Goal: Check status: Check status

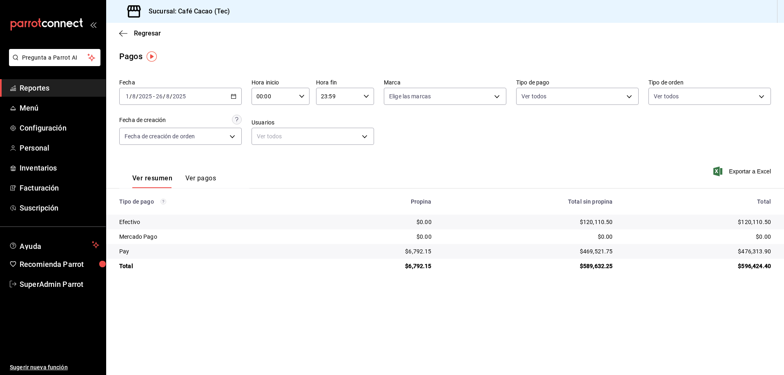
click at [75, 89] on span "Reportes" at bounding box center [60, 87] width 80 height 11
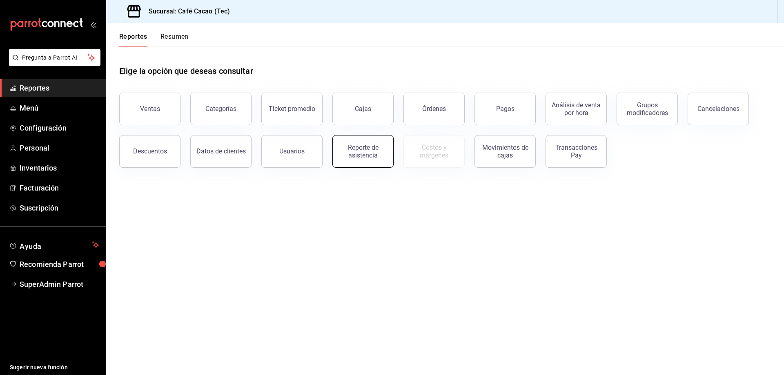
click at [368, 156] on div "Reporte de asistencia" at bounding box center [363, 152] width 51 height 16
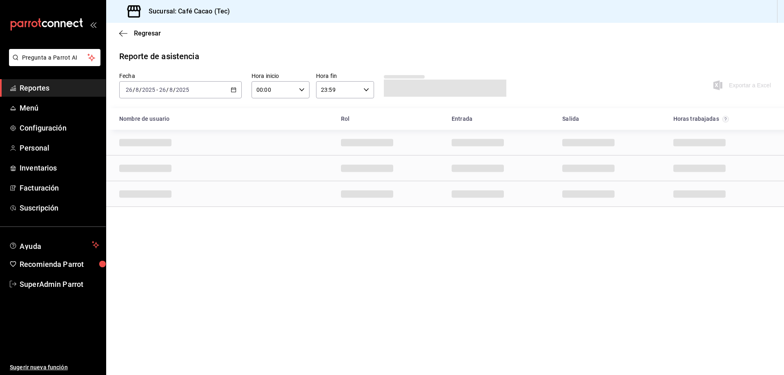
click at [239, 87] on div "[DATE] [DATE] - [DATE] [DATE]" at bounding box center [180, 89] width 122 height 17
click at [167, 210] on span "Rango de fechas" at bounding box center [157, 206] width 63 height 9
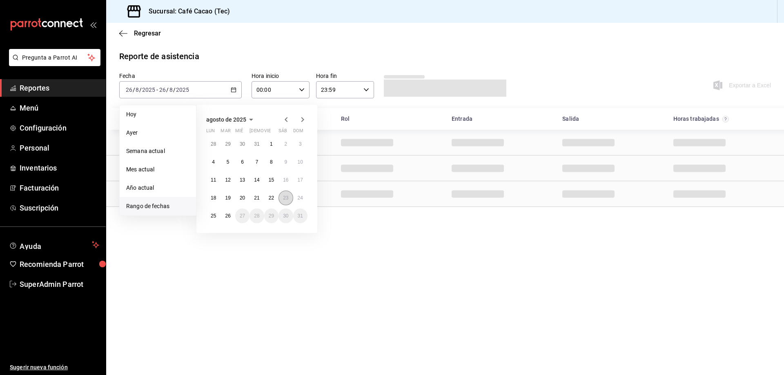
click at [282, 201] on button "23" at bounding box center [285, 198] width 14 height 15
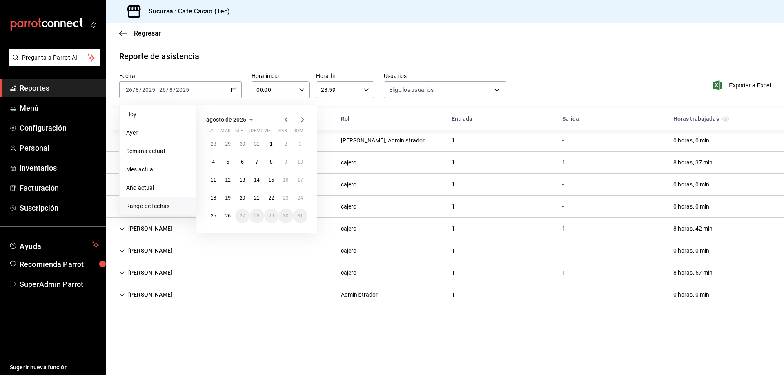
type input "fd85fdc3-8cef-4c43-ab17-63d8ff814602,63ce1139-0b14-4934-8aa9-3b312f4dd18c,34213…"
click at [227, 219] on button "26" at bounding box center [227, 216] width 14 height 15
click at [289, 203] on button "23" at bounding box center [285, 198] width 14 height 15
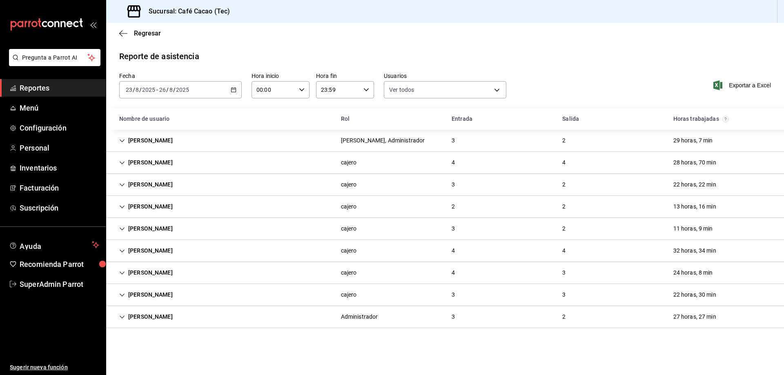
click at [139, 140] on div "[PERSON_NAME]" at bounding box center [146, 140] width 67 height 15
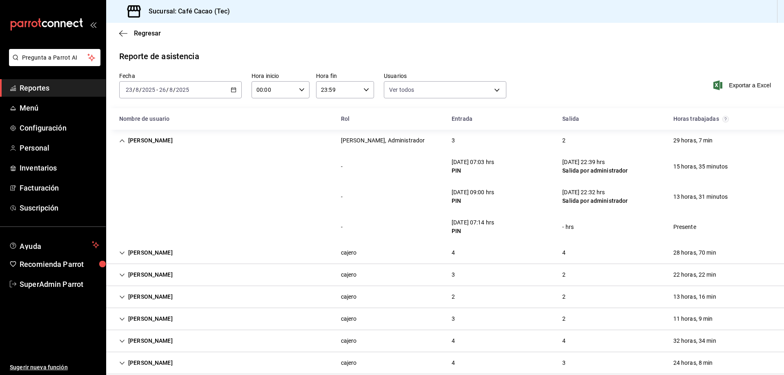
click at [169, 253] on div "[PERSON_NAME]" at bounding box center [146, 252] width 67 height 15
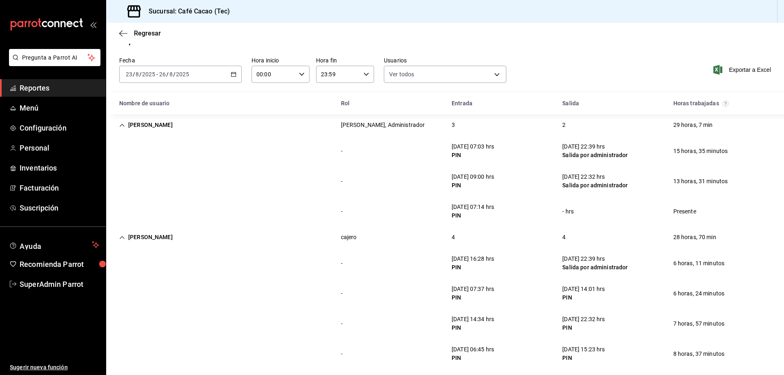
scroll to position [41, 0]
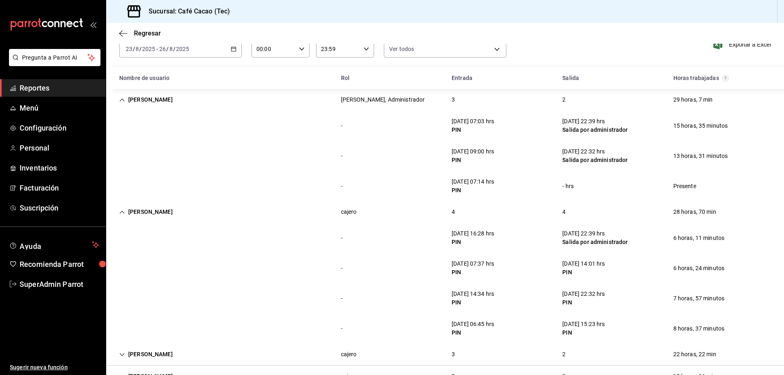
click at [159, 99] on div "[PERSON_NAME]" at bounding box center [146, 99] width 67 height 15
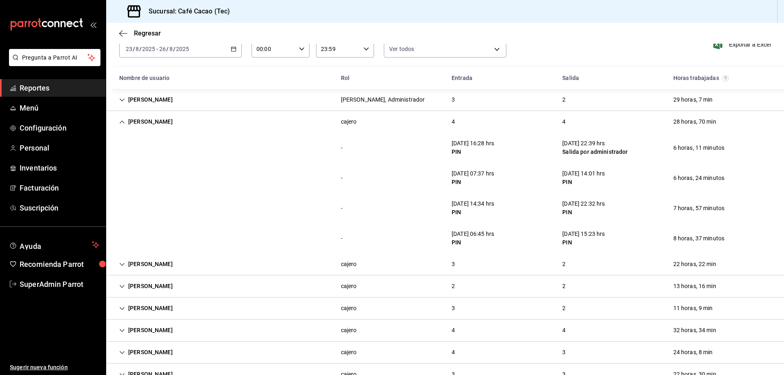
click at [147, 266] on div "[PERSON_NAME]" at bounding box center [146, 264] width 67 height 15
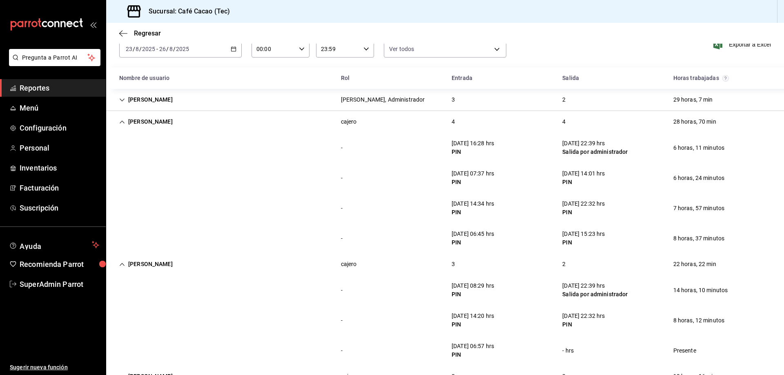
click at [164, 118] on div "[PERSON_NAME]" at bounding box center [146, 121] width 67 height 15
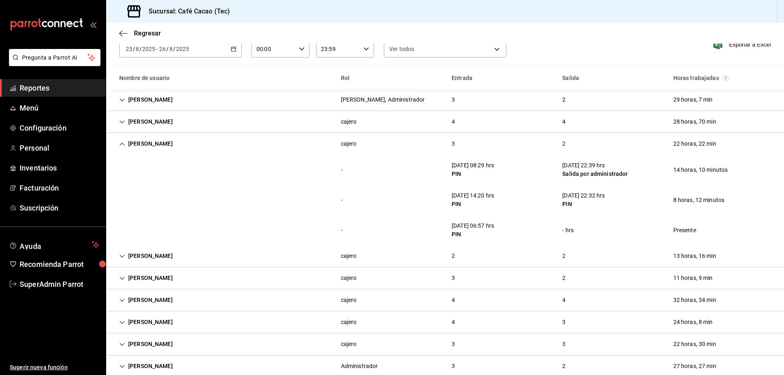
click at [128, 258] on div "[PERSON_NAME]" at bounding box center [146, 256] width 67 height 15
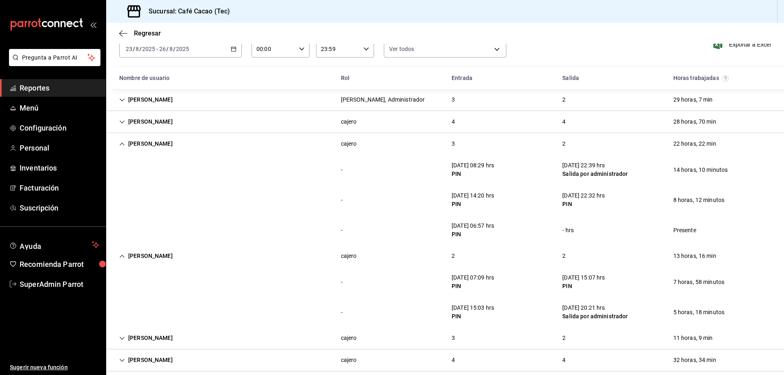
click at [155, 142] on div "[PERSON_NAME]" at bounding box center [146, 143] width 67 height 15
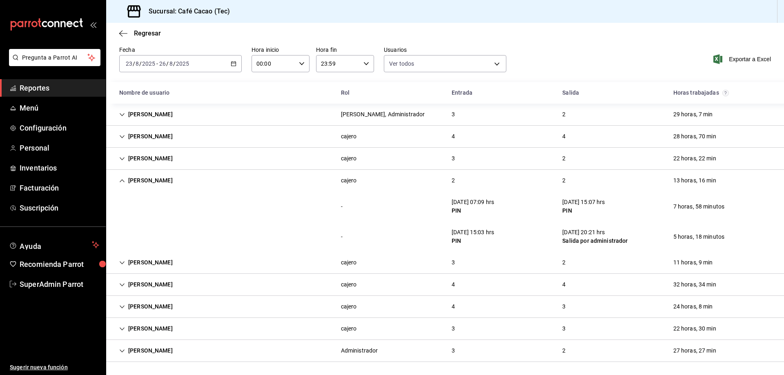
scroll to position [26, 0]
click at [169, 268] on div "[PERSON_NAME]" at bounding box center [146, 262] width 67 height 15
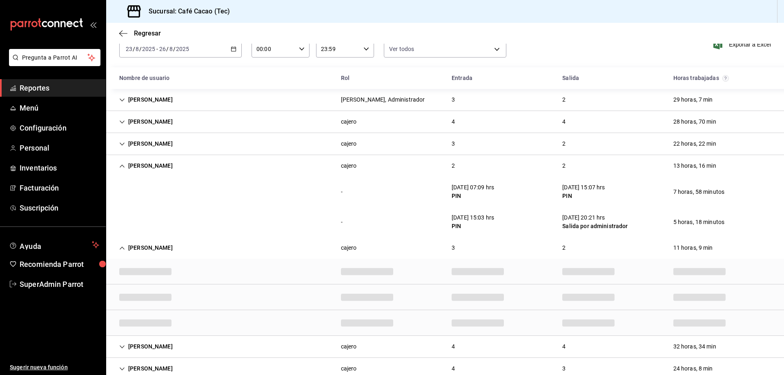
scroll to position [41, 0]
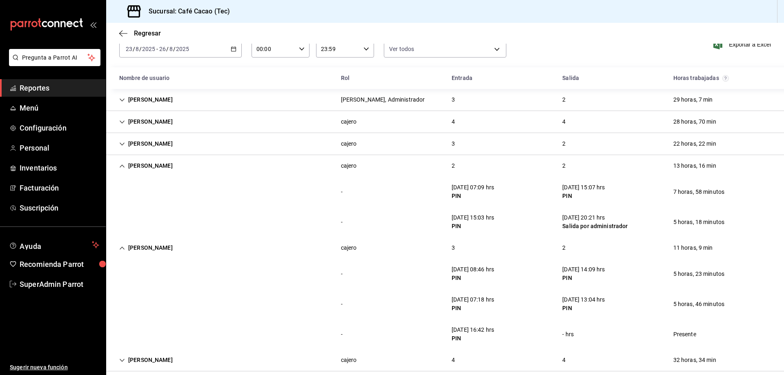
click at [140, 168] on div "[PERSON_NAME]" at bounding box center [146, 165] width 67 height 15
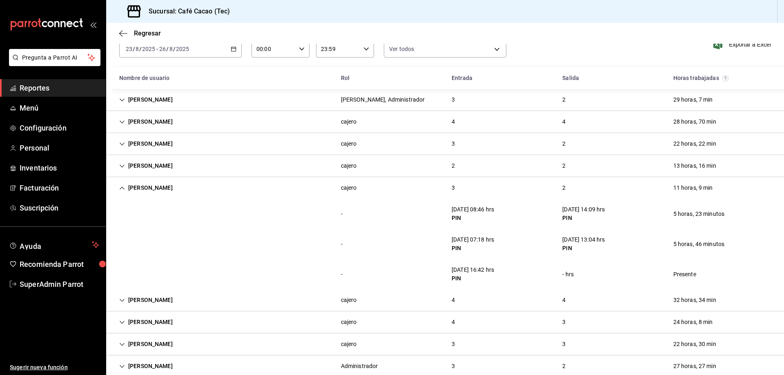
click at [166, 304] on div "[PERSON_NAME]" at bounding box center [146, 300] width 67 height 15
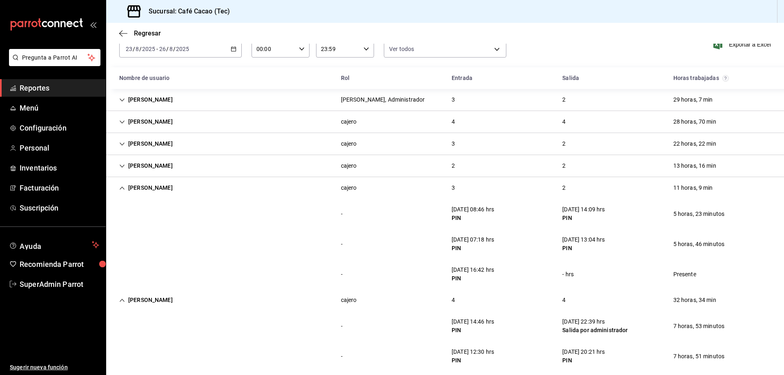
click at [152, 182] on div "[PERSON_NAME]" at bounding box center [146, 187] width 67 height 15
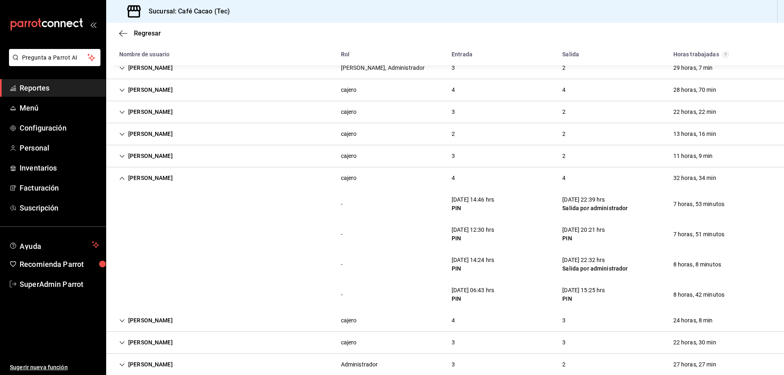
scroll to position [82, 0]
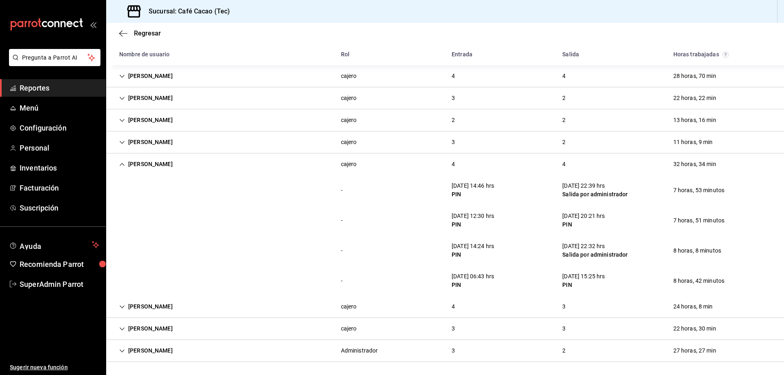
click at [149, 303] on div "[PERSON_NAME]" at bounding box center [146, 306] width 67 height 15
click at [160, 157] on div "[PERSON_NAME]" at bounding box center [146, 164] width 67 height 15
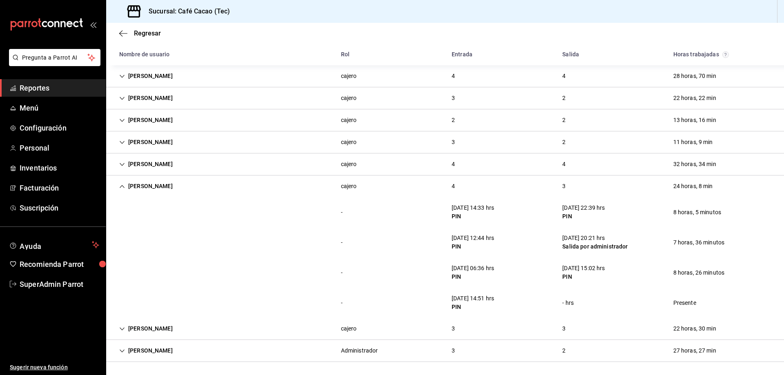
click at [155, 186] on div "[PERSON_NAME]" at bounding box center [146, 186] width 67 height 15
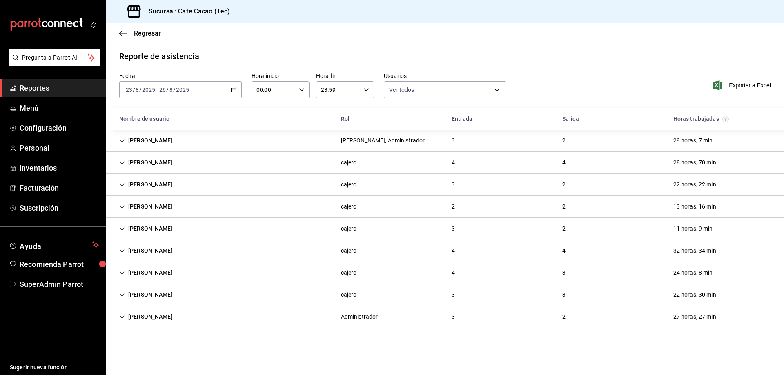
scroll to position [0, 0]
click at [149, 300] on div "[PERSON_NAME]" at bounding box center [146, 294] width 67 height 15
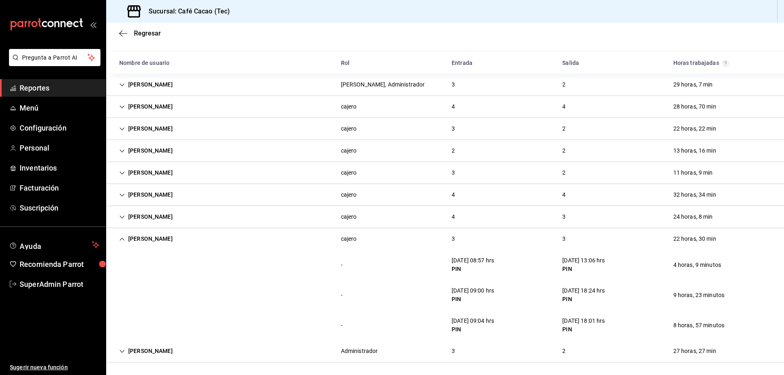
scroll to position [56, 0]
click at [167, 349] on div "[PERSON_NAME]" at bounding box center [146, 350] width 67 height 15
click at [160, 244] on div "[PERSON_NAME]" at bounding box center [146, 238] width 67 height 15
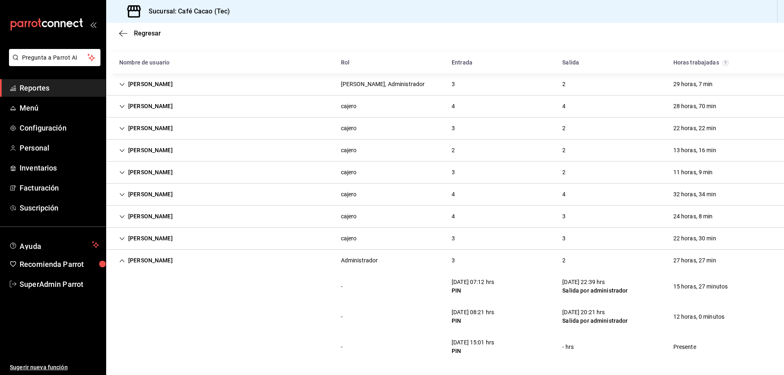
click at [174, 261] on div "[PERSON_NAME]" at bounding box center [146, 260] width 67 height 15
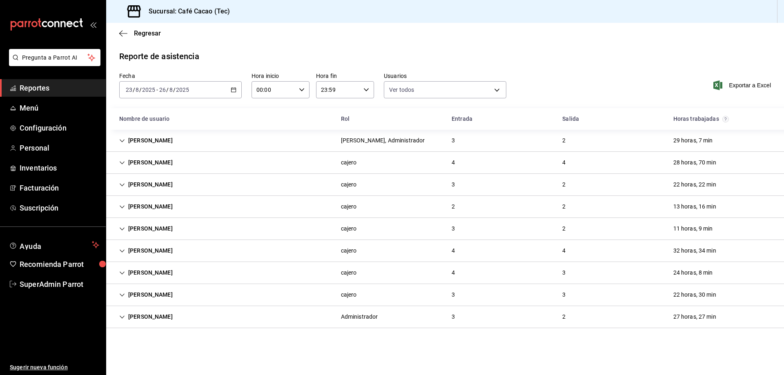
scroll to position [0, 0]
